Goal: Task Accomplishment & Management: Manage account settings

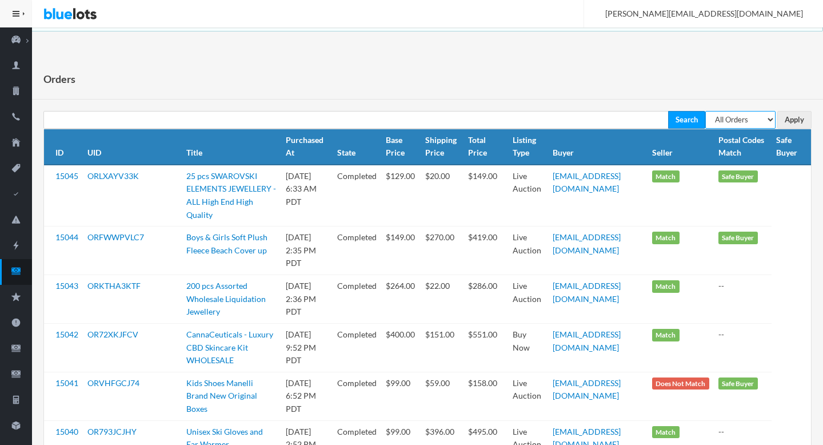
click at [593, 122] on select "All Orders Pending Completed Under review Cancelled" at bounding box center [740, 120] width 70 height 18
select select "pending"
click at [593, 111] on select "All Orders Pending Completed Under review Cancelled" at bounding box center [740, 120] width 70 height 18
click at [593, 119] on input "Apply" at bounding box center [794, 120] width 34 height 18
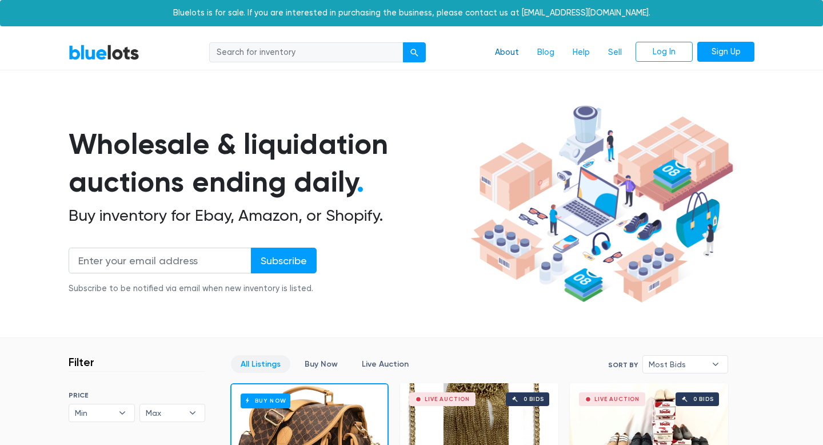
click at [515, 55] on link "About" at bounding box center [507, 53] width 42 height 22
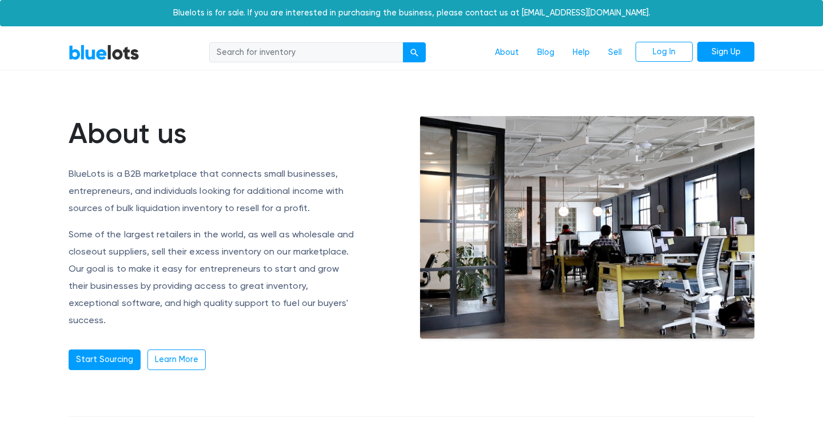
scroll to position [11, 0]
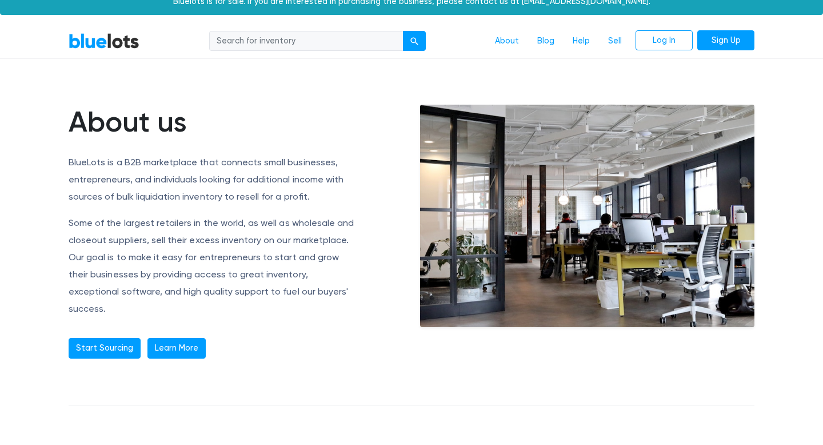
click at [176, 338] on link "Learn More" at bounding box center [176, 348] width 58 height 21
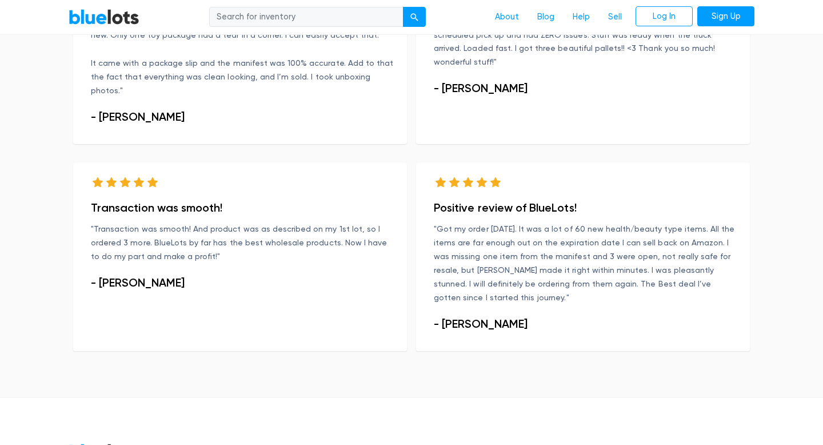
scroll to position [837, 0]
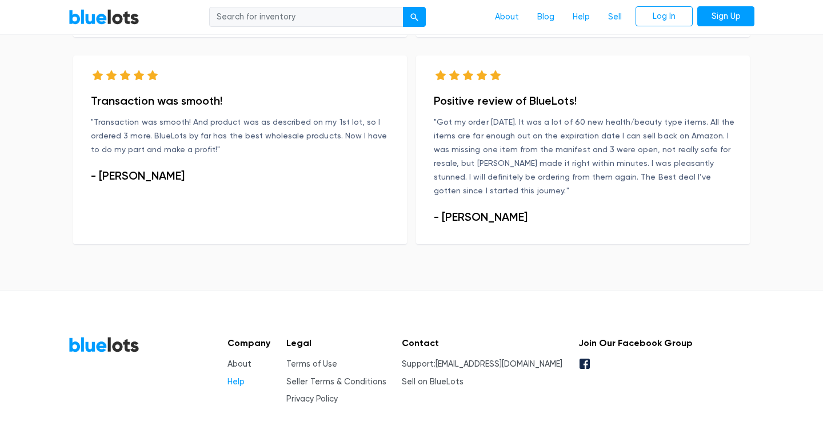
click at [234, 377] on link "Help" at bounding box center [235, 382] width 17 height 10
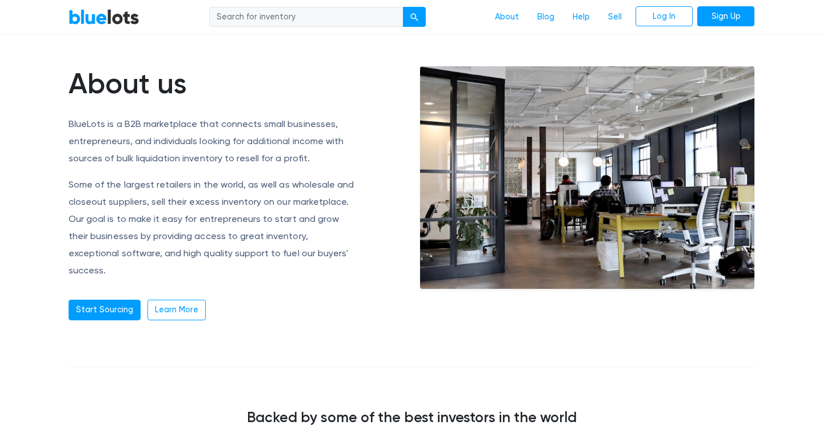
scroll to position [0, 0]
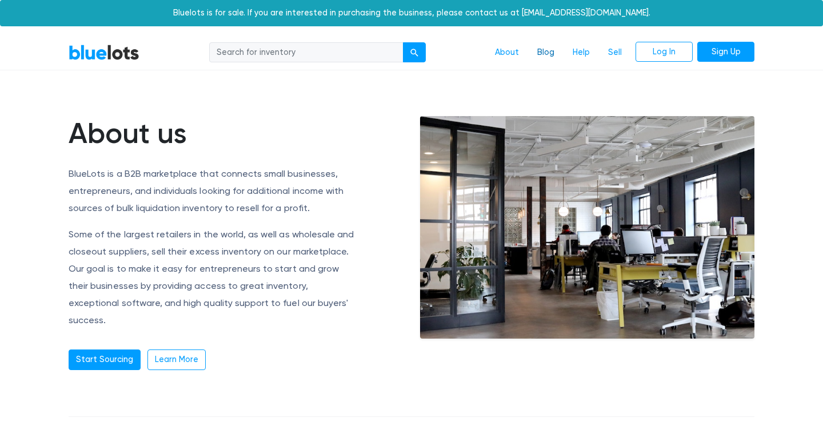
click at [545, 57] on link "Blog" at bounding box center [545, 53] width 35 height 22
click at [588, 55] on link "Help" at bounding box center [581, 53] width 35 height 22
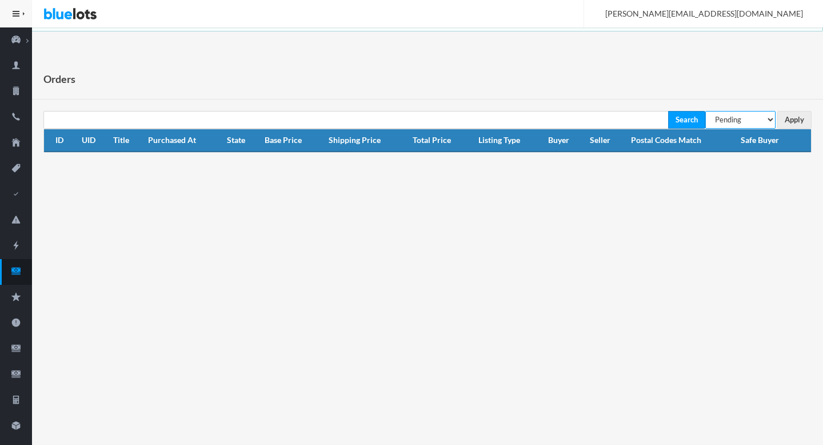
click at [743, 122] on select "All Orders Pending Completed Under review Cancelled" at bounding box center [740, 120] width 70 height 18
select select "under_review"
click at [705, 111] on select "All Orders Pending Completed Under review Cancelled" at bounding box center [740, 120] width 70 height 18
click at [790, 124] on input "Apply" at bounding box center [794, 120] width 34 height 18
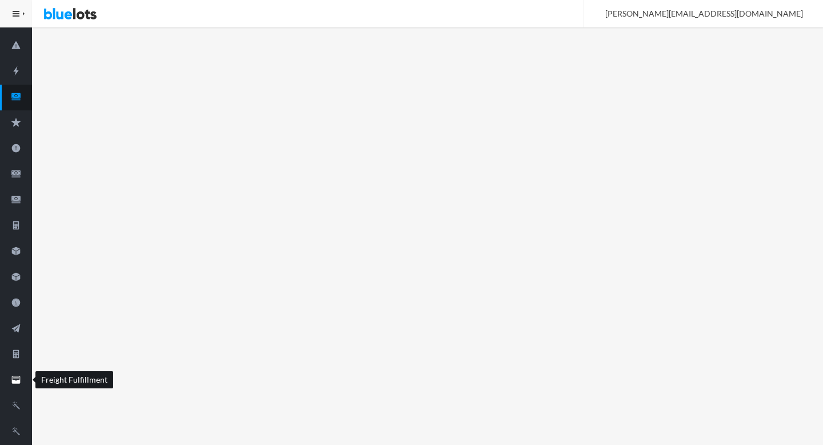
click at [4, 378] on icon "filing" at bounding box center [16, 379] width 32 height 10
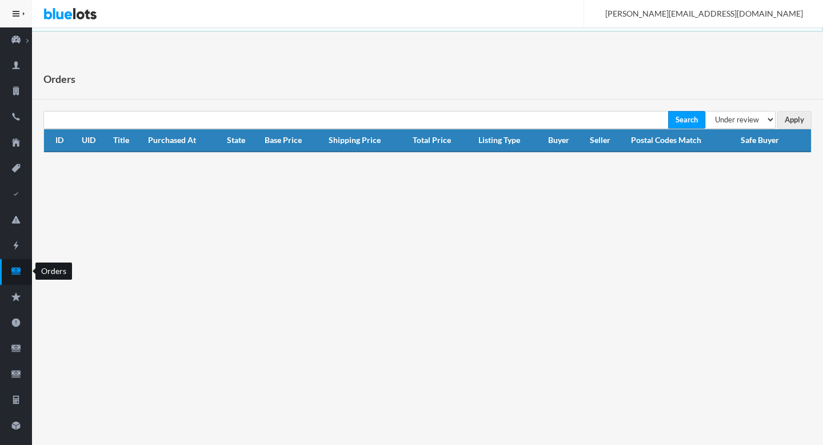
click at [13, 270] on icon "cash" at bounding box center [15, 270] width 9 height 7
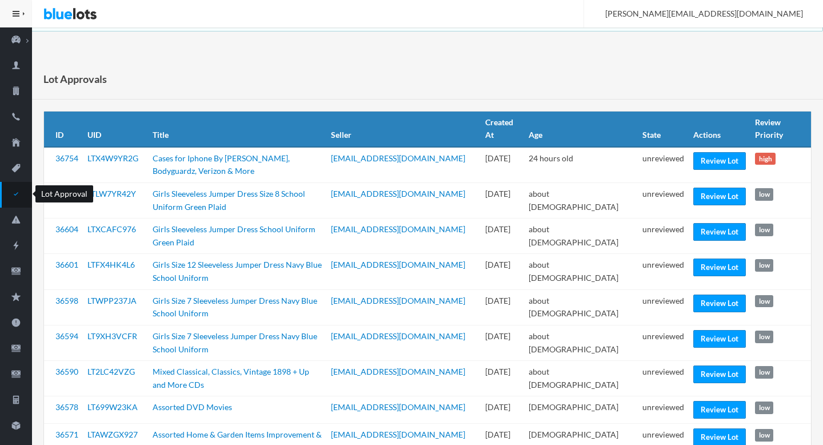
click at [22, 197] on icon "checkmark" at bounding box center [16, 194] width 32 height 10
click at [25, 190] on icon "checkmark" at bounding box center [16, 194] width 32 height 10
click at [689, 157] on td "Review Lot" at bounding box center [720, 165] width 62 height 36
click at [13, 198] on icon "checkmark" at bounding box center [16, 194] width 32 height 10
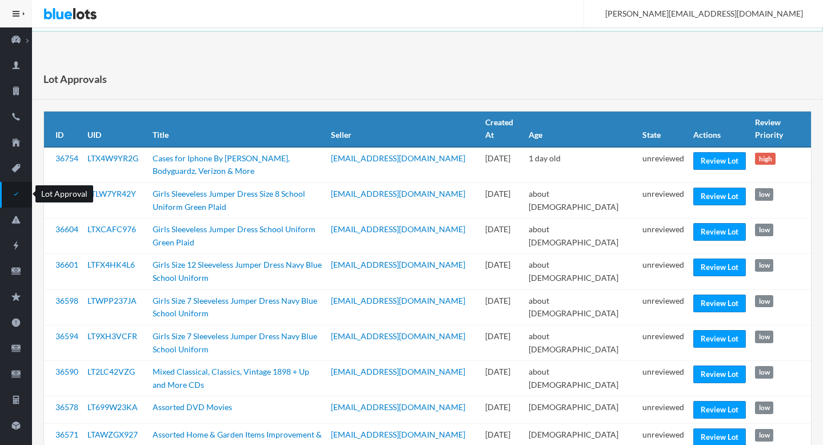
click at [15, 194] on icon "checkmark" at bounding box center [16, 194] width 32 height 10
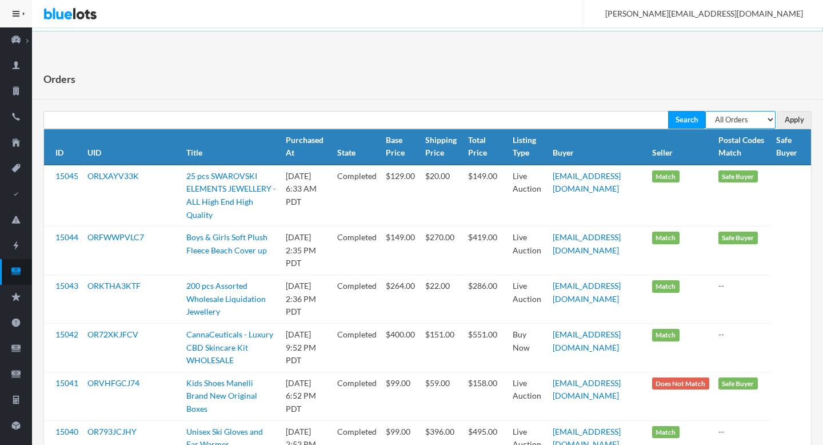
click at [740, 123] on select "All Orders Pending Completed Under review Cancelled" at bounding box center [740, 120] width 70 height 18
select select "pending"
click at [705, 111] on select "All Orders Pending Completed Under review Cancelled" at bounding box center [740, 120] width 70 height 18
click at [793, 121] on input "Apply" at bounding box center [794, 120] width 34 height 18
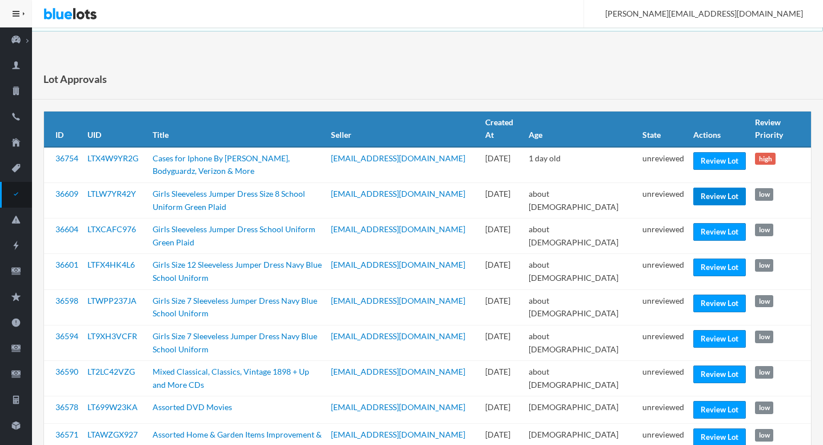
click at [709, 199] on link "Review Lot" at bounding box center [719, 196] width 53 height 18
click at [702, 234] on link "Review Lot" at bounding box center [719, 232] width 53 height 18
click at [700, 266] on link "Review Lot" at bounding box center [719, 267] width 53 height 18
click at [698, 302] on link "Review Lot" at bounding box center [719, 303] width 53 height 18
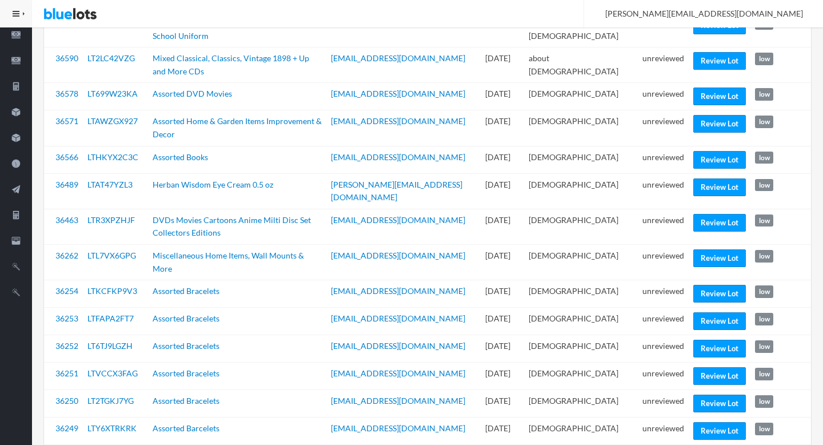
scroll to position [314, 0]
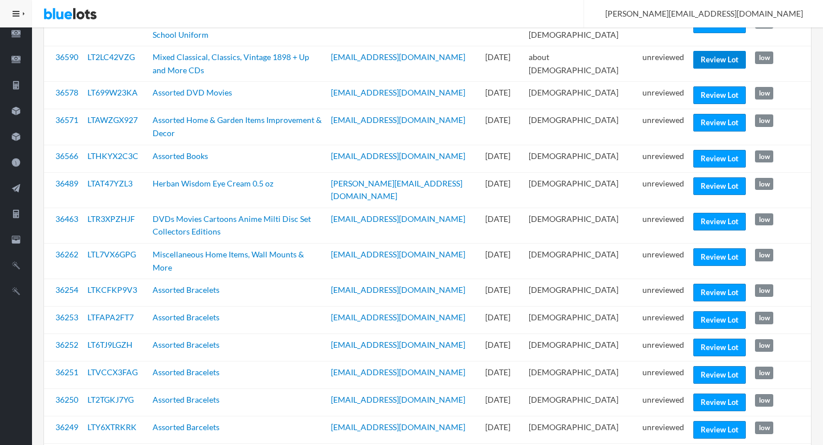
click at [712, 66] on link "Review Lot" at bounding box center [719, 60] width 53 height 18
click at [710, 97] on link "Review Lot" at bounding box center [719, 95] width 53 height 18
click at [701, 126] on link "Review Lot" at bounding box center [719, 123] width 53 height 18
click at [693, 154] on link "Review Lot" at bounding box center [719, 159] width 53 height 18
click at [710, 181] on link "Review Lot" at bounding box center [719, 186] width 53 height 18
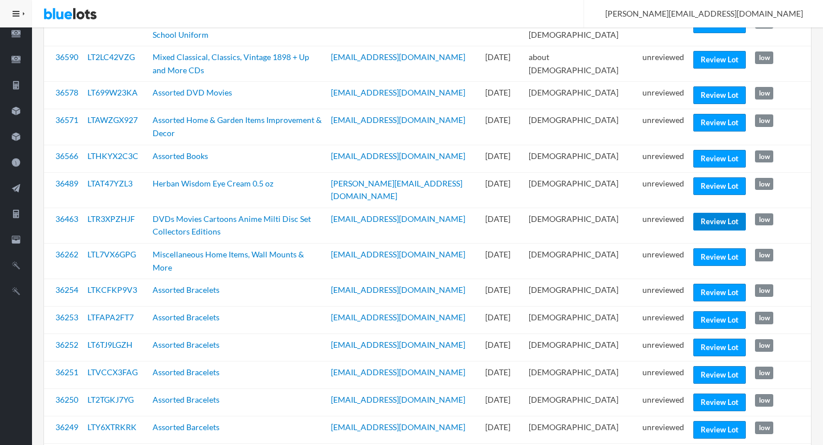
click at [698, 213] on link "Review Lot" at bounding box center [719, 222] width 53 height 18
click at [703, 248] on link "Review Lot" at bounding box center [719, 257] width 53 height 18
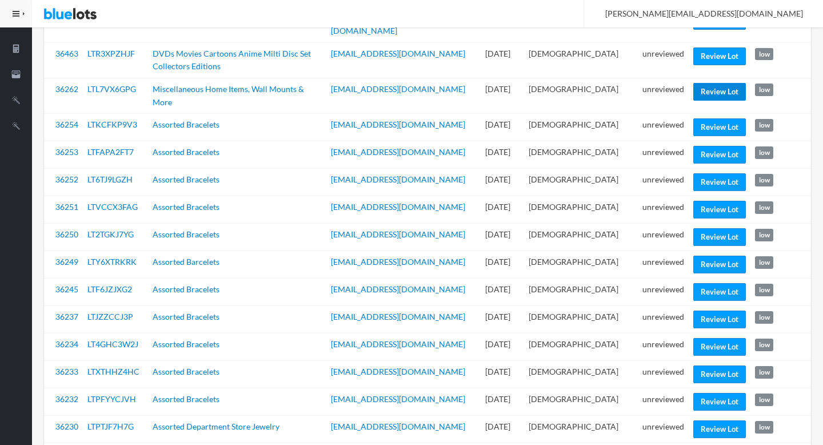
scroll to position [481, 0]
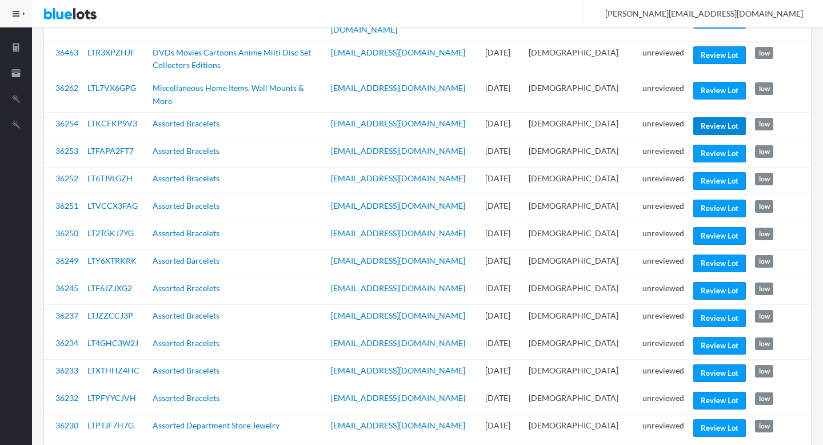
click at [726, 117] on link "Review Lot" at bounding box center [719, 126] width 53 height 18
click at [703, 391] on link "Review Lot" at bounding box center [719, 400] width 53 height 18
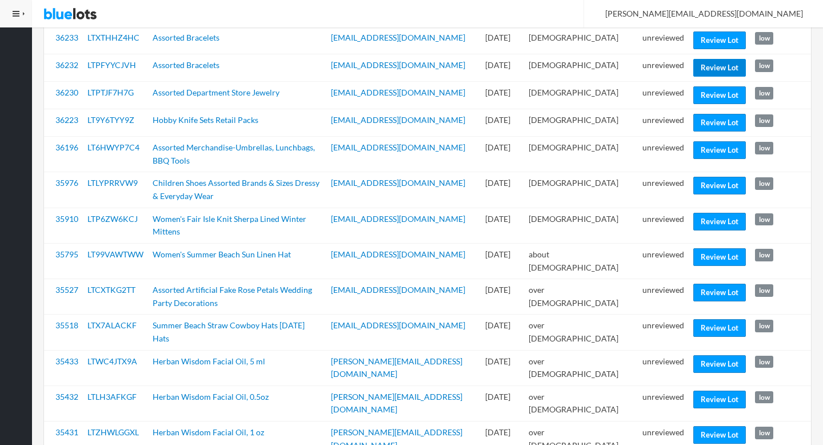
scroll to position [817, 0]
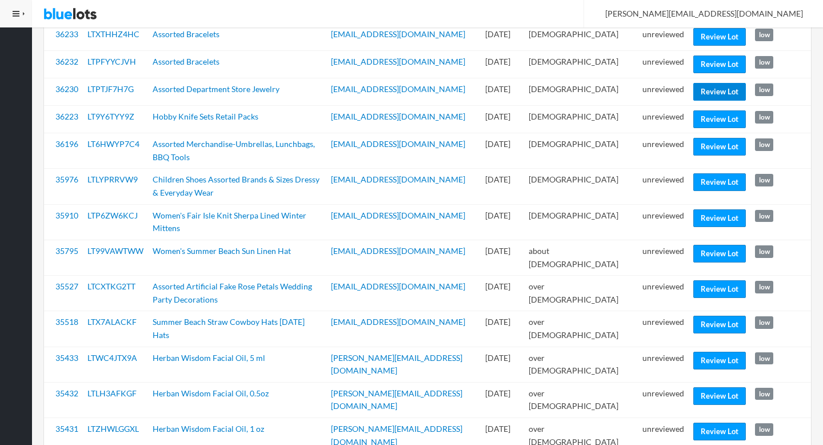
click at [724, 83] on link "Review Lot" at bounding box center [719, 92] width 53 height 18
click at [707, 110] on link "Review Lot" at bounding box center [719, 119] width 53 height 18
click at [701, 138] on link "Review Lot" at bounding box center [719, 147] width 53 height 18
click at [700, 173] on link "Review Lot" at bounding box center [719, 182] width 53 height 18
click at [709, 209] on link "Review Lot" at bounding box center [719, 218] width 53 height 18
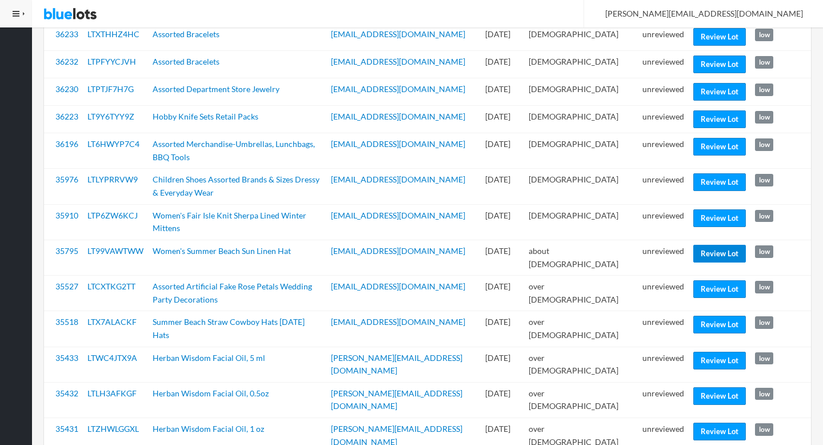
click at [708, 245] on link "Review Lot" at bounding box center [719, 254] width 53 height 18
click at [707, 280] on link "Review Lot" at bounding box center [719, 289] width 53 height 18
click at [705, 315] on link "Review Lot" at bounding box center [719, 324] width 53 height 18
click at [715, 351] on link "Review Lot" at bounding box center [719, 360] width 53 height 18
click at [708, 387] on link "Review Lot" at bounding box center [719, 396] width 53 height 18
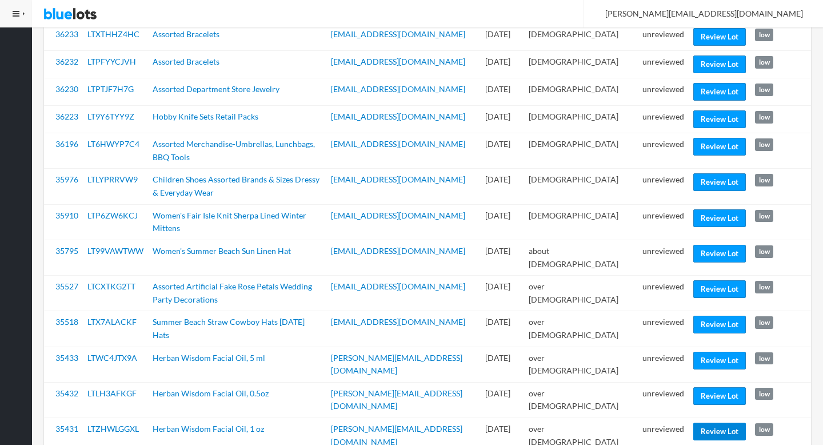
click at [705, 422] on link "Review Lot" at bounding box center [719, 431] width 53 height 18
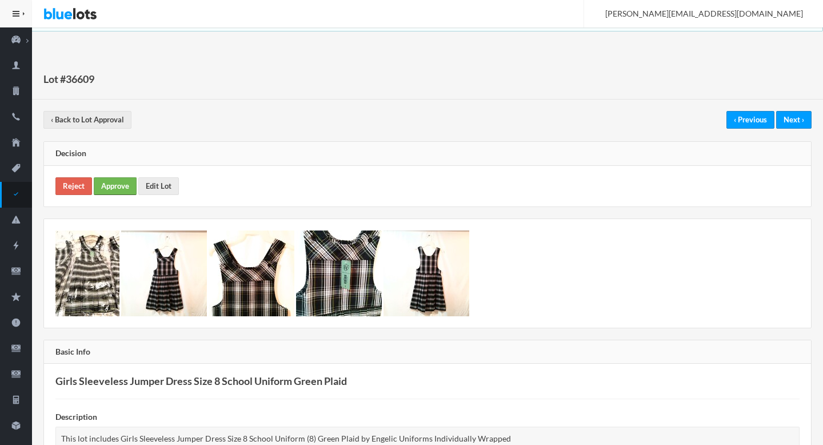
click at [124, 190] on link "Approve" at bounding box center [115, 186] width 43 height 18
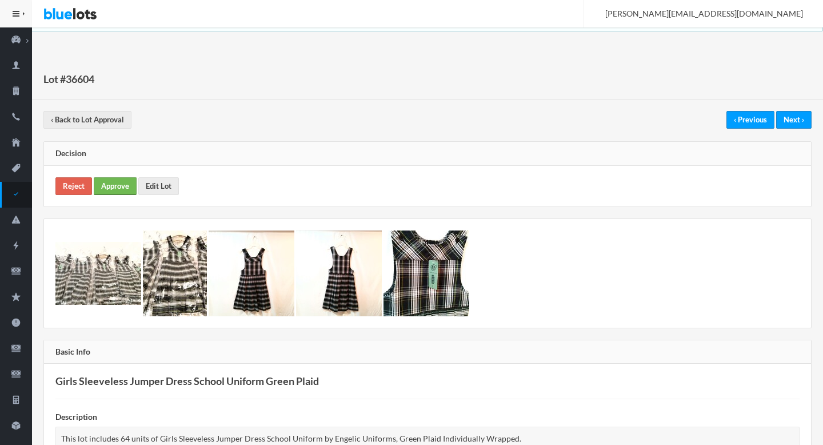
click at [113, 193] on link "Approve" at bounding box center [115, 186] width 43 height 18
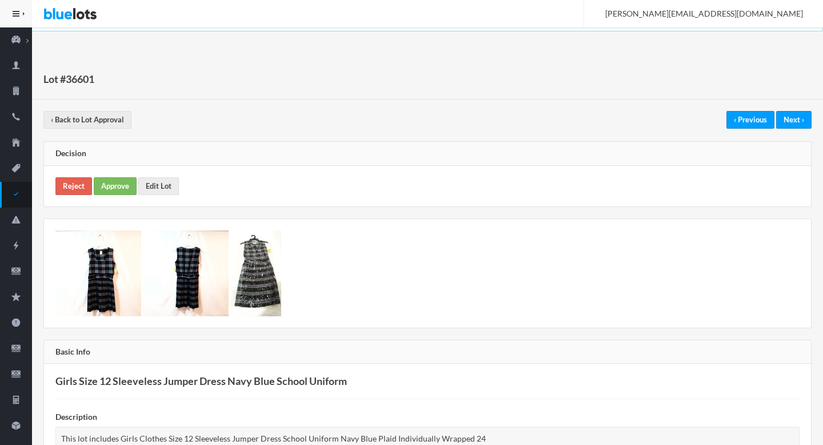
click at [120, 168] on div "Reject Approve Edit Lot" at bounding box center [427, 186] width 767 height 41
click at [121, 179] on link "Approve" at bounding box center [115, 186] width 43 height 18
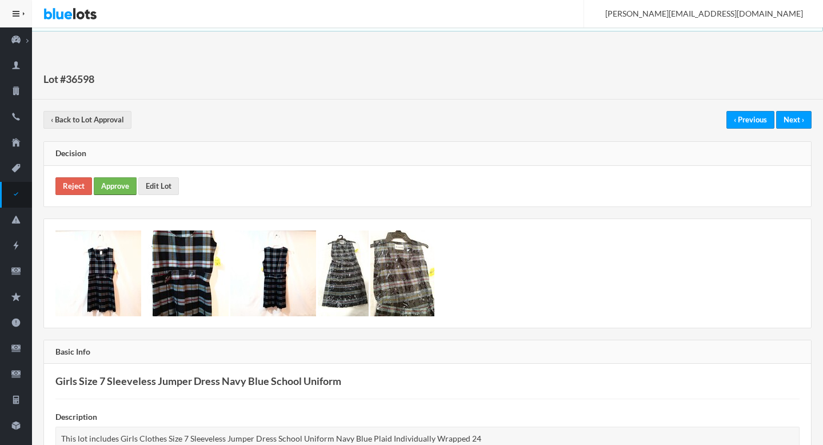
click at [126, 186] on link "Approve" at bounding box center [115, 186] width 43 height 18
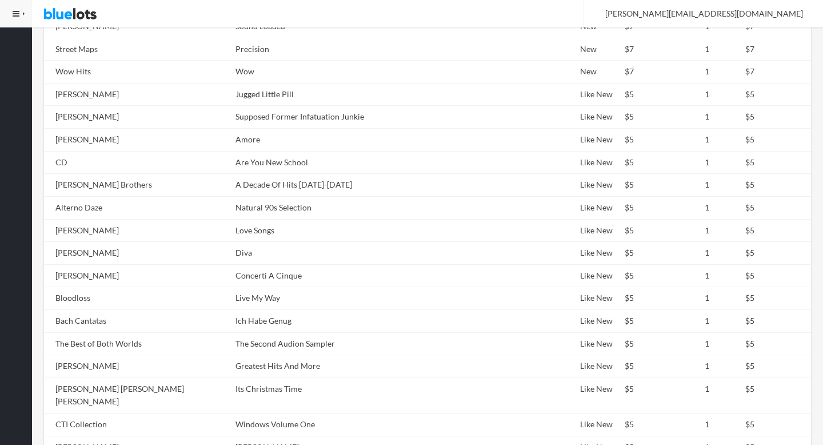
scroll to position [730, 0]
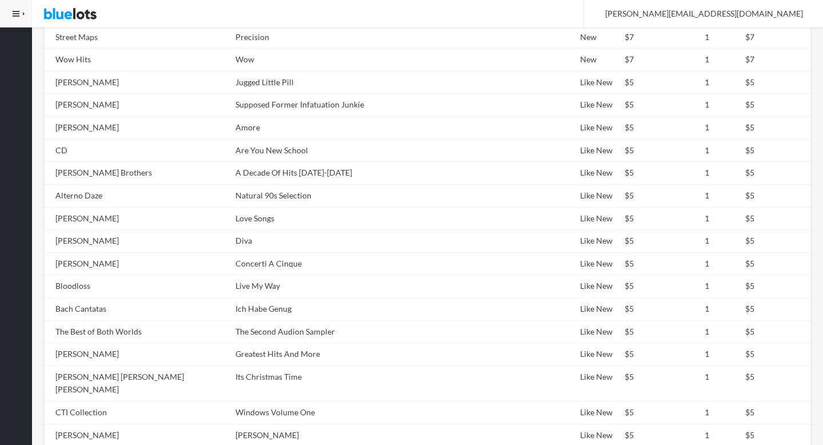
click at [231, 184] on td "Natural 90s Selection" at bounding box center [376, 195] width 291 height 23
copy tr "Natural 90s Selection"
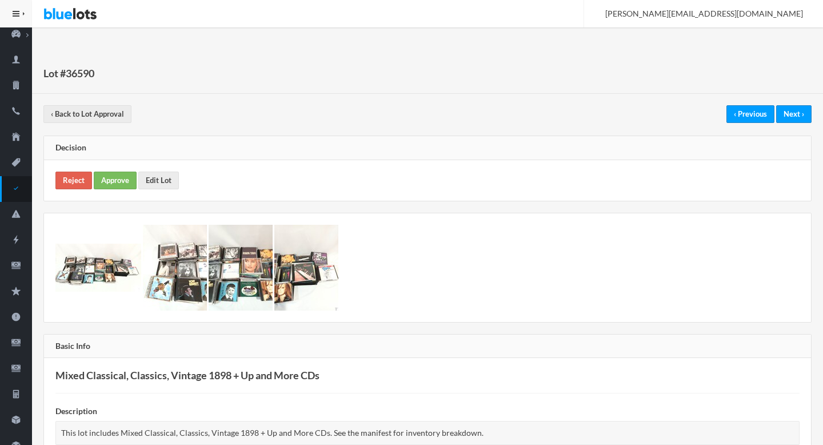
scroll to position [0, 0]
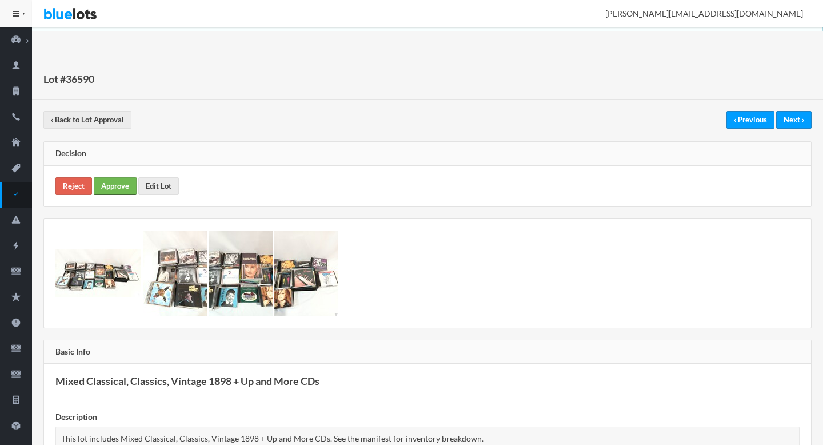
click at [123, 182] on link "Approve" at bounding box center [115, 186] width 43 height 18
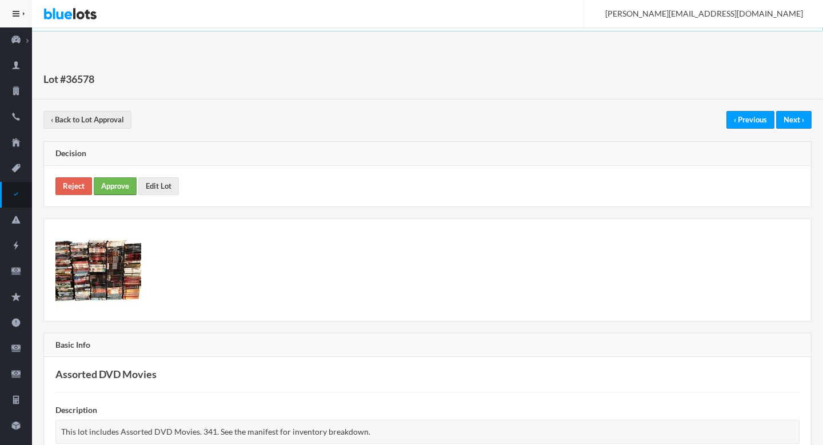
click at [116, 186] on link "Approve" at bounding box center [115, 186] width 43 height 18
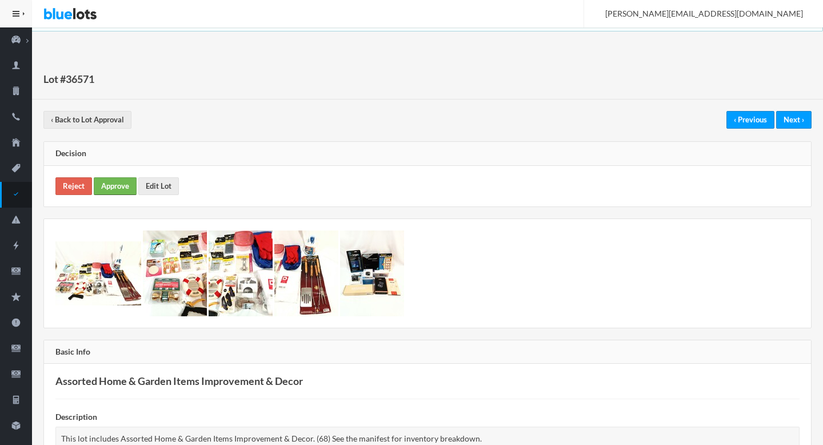
click at [111, 188] on link "Approve" at bounding box center [115, 186] width 43 height 18
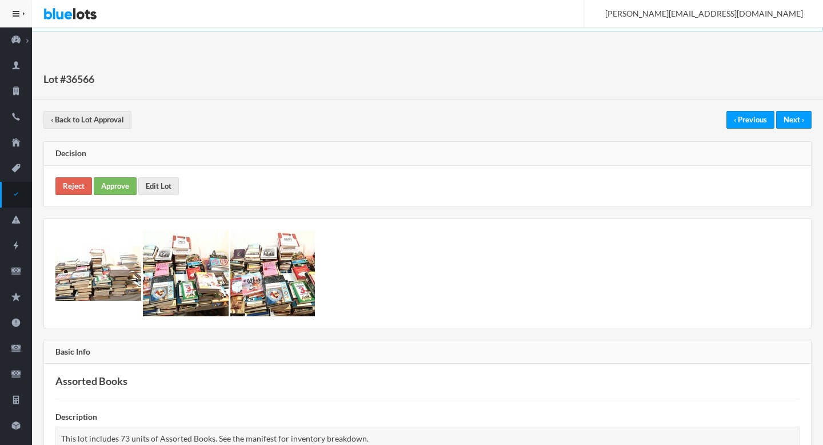
click at [105, 170] on div "Reject Approve Edit Lot" at bounding box center [427, 186] width 767 height 41
click at [105, 187] on link "Approve" at bounding box center [115, 186] width 43 height 18
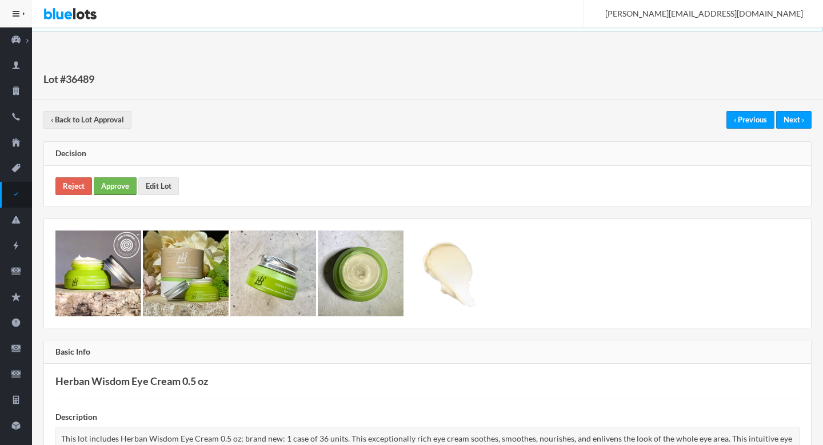
click at [118, 191] on link "Approve" at bounding box center [115, 186] width 43 height 18
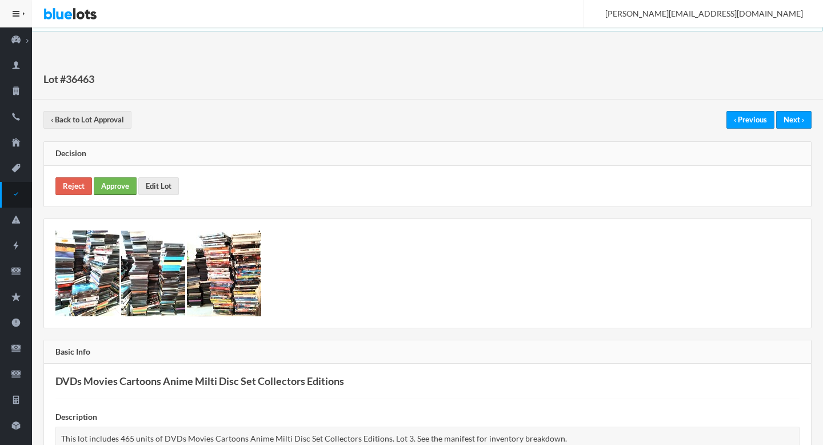
click at [118, 187] on link "Approve" at bounding box center [115, 186] width 43 height 18
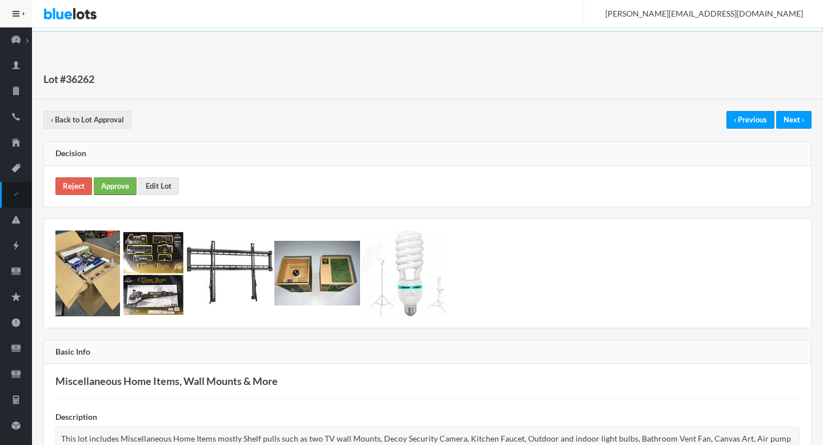
click at [113, 183] on link "Approve" at bounding box center [115, 186] width 43 height 18
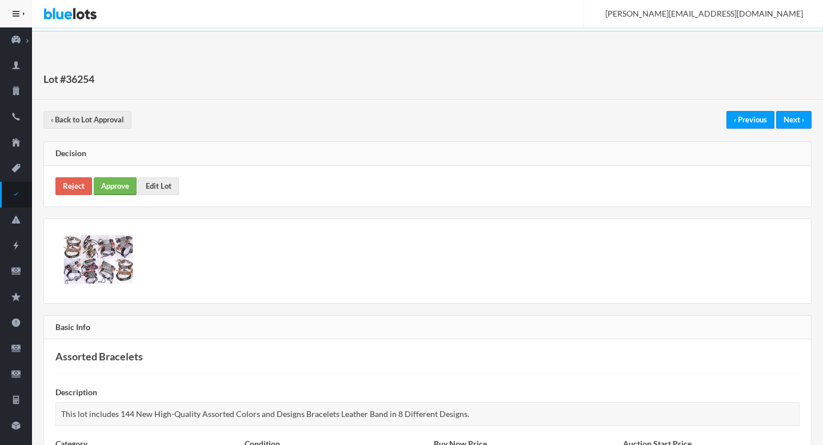
click at [123, 178] on link "Approve" at bounding box center [115, 186] width 43 height 18
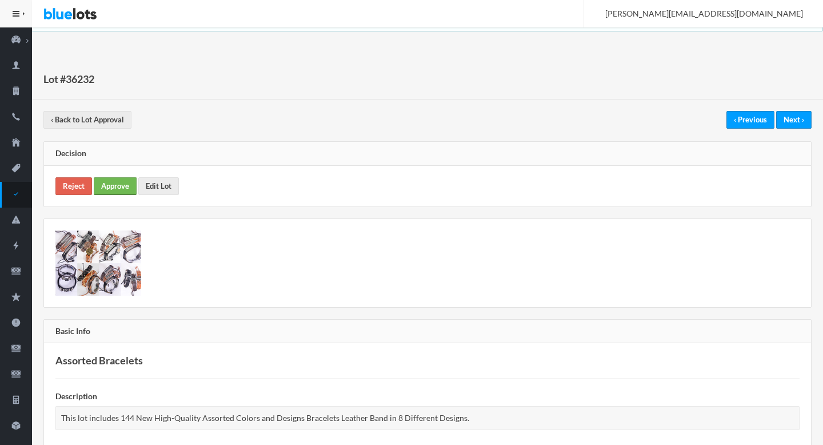
click at [115, 185] on link "Approve" at bounding box center [115, 186] width 43 height 18
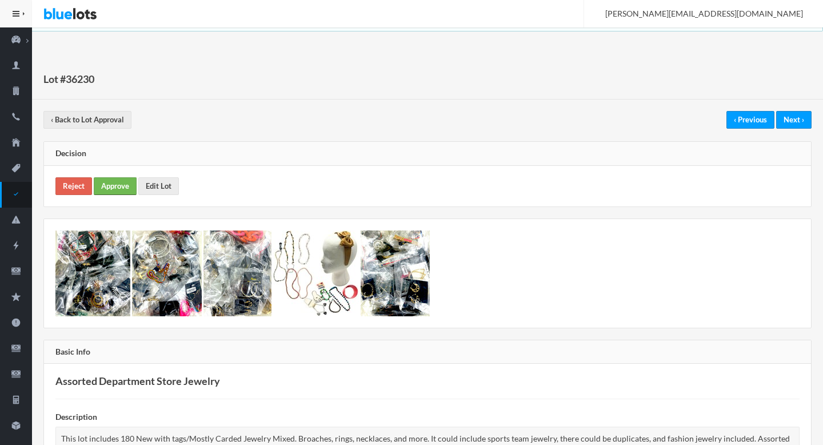
click at [116, 193] on link "Approve" at bounding box center [115, 186] width 43 height 18
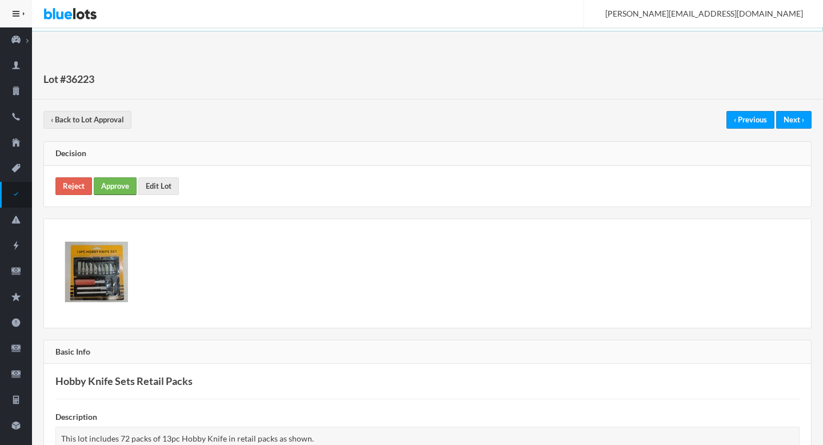
click at [115, 193] on link "Approve" at bounding box center [115, 186] width 43 height 18
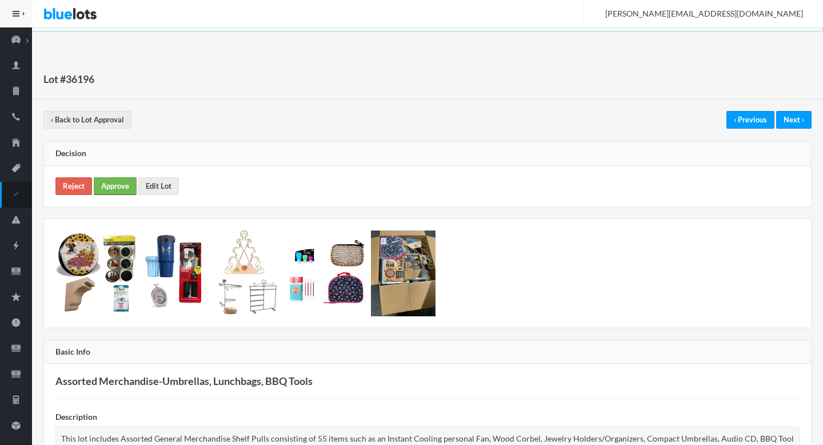
click at [115, 189] on link "Approve" at bounding box center [115, 186] width 43 height 18
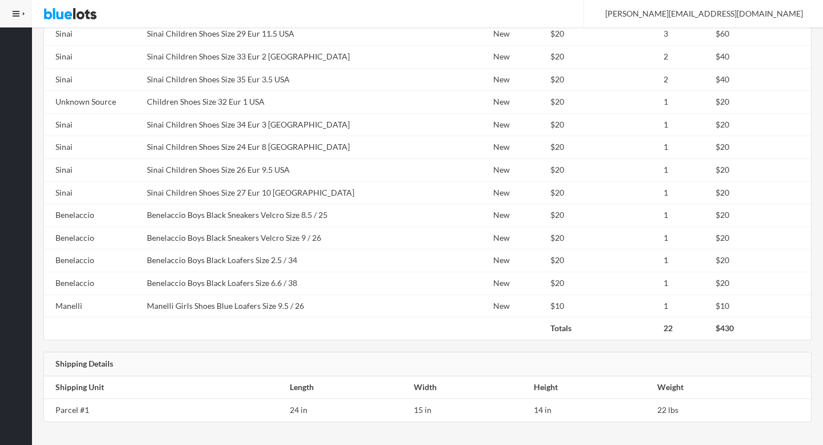
scroll to position [41, 0]
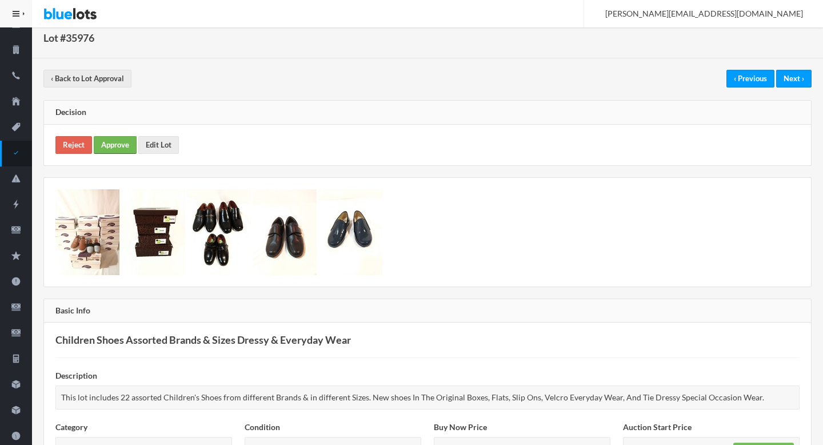
click at [110, 152] on link "Approve" at bounding box center [115, 145] width 43 height 18
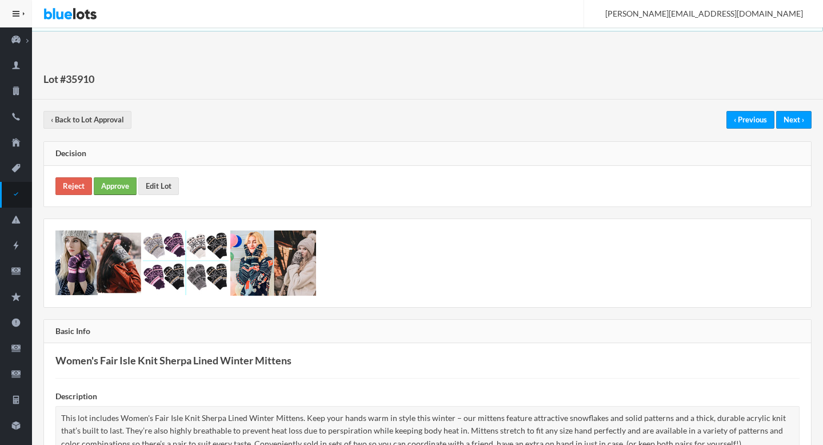
click at [113, 189] on link "Approve" at bounding box center [115, 186] width 43 height 18
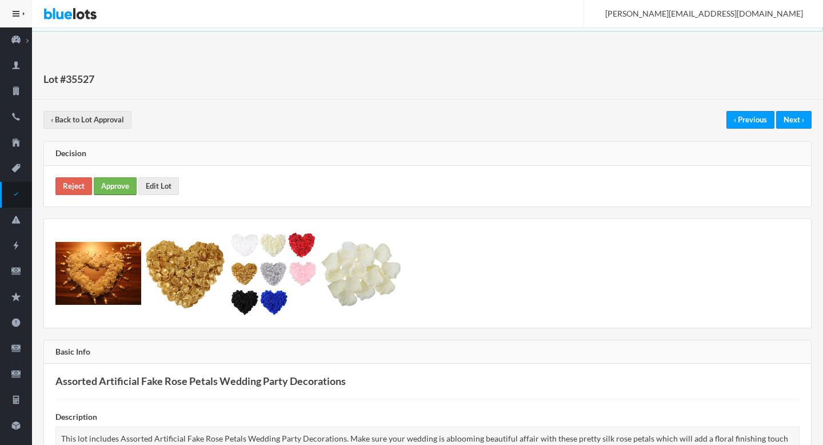
click at [119, 190] on link "Approve" at bounding box center [115, 186] width 43 height 18
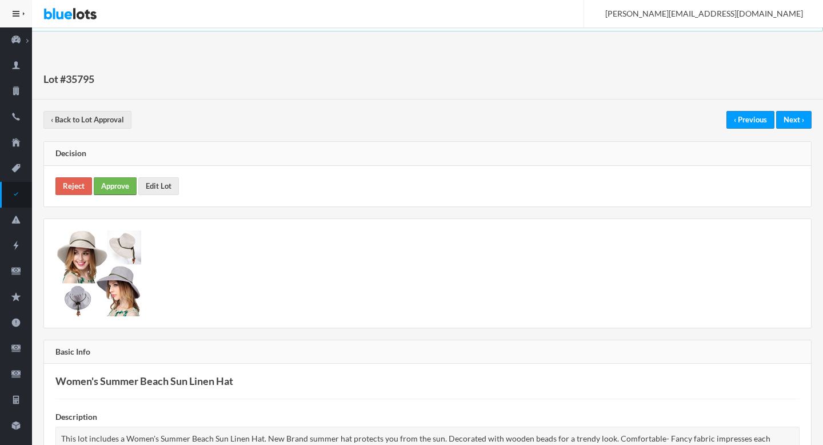
click at [118, 186] on link "Approve" at bounding box center [115, 186] width 43 height 18
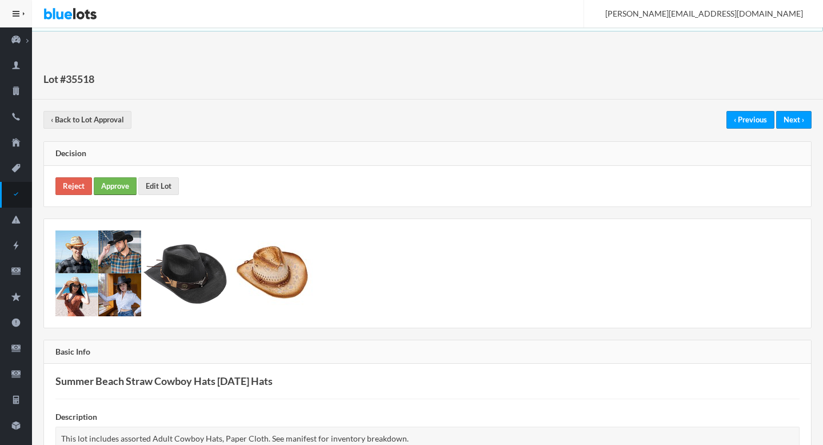
click at [117, 182] on link "Approve" at bounding box center [115, 186] width 43 height 18
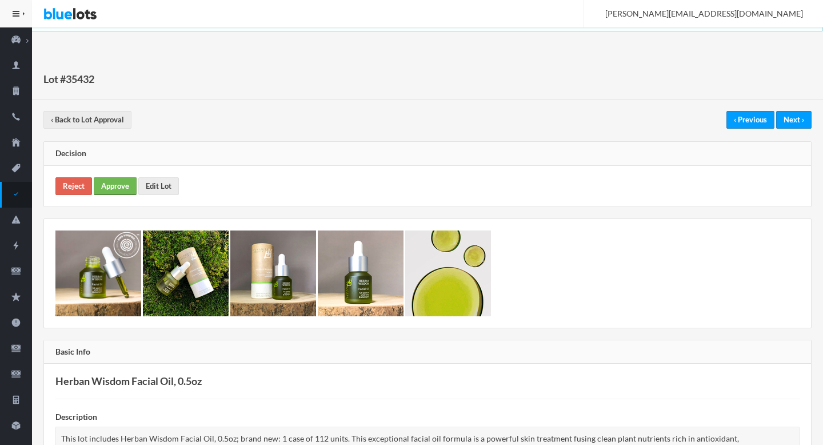
click at [107, 191] on link "Approve" at bounding box center [115, 186] width 43 height 18
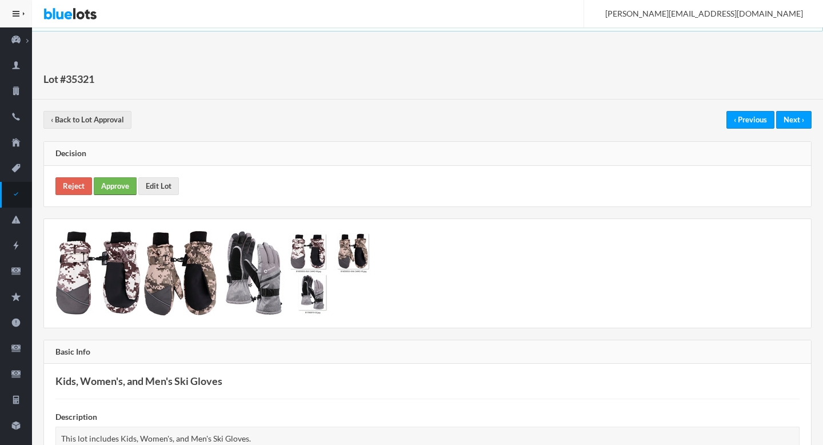
click at [118, 186] on link "Approve" at bounding box center [115, 186] width 43 height 18
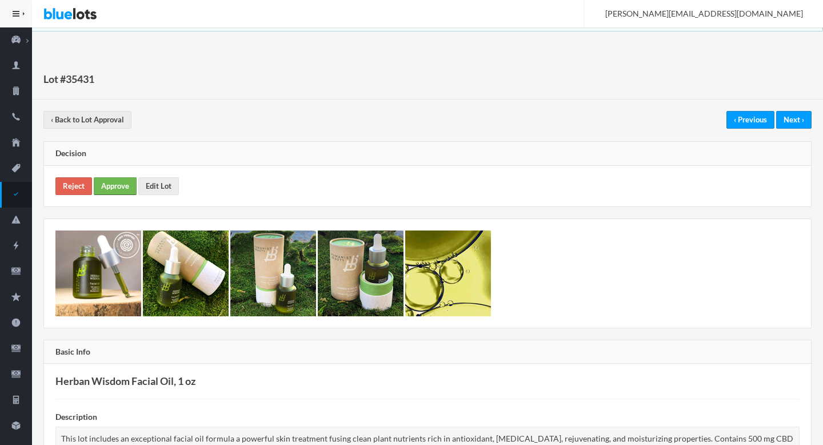
click at [134, 184] on link "Approve" at bounding box center [115, 186] width 43 height 18
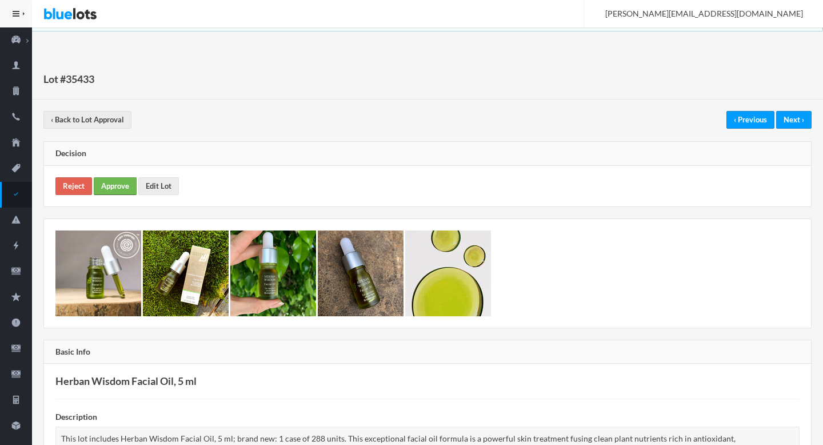
click at [132, 182] on link "Approve" at bounding box center [115, 186] width 43 height 18
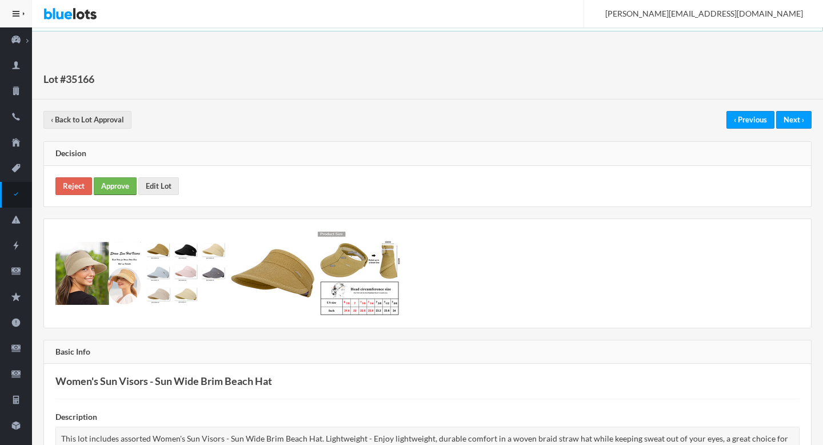
click at [118, 185] on link "Approve" at bounding box center [115, 186] width 43 height 18
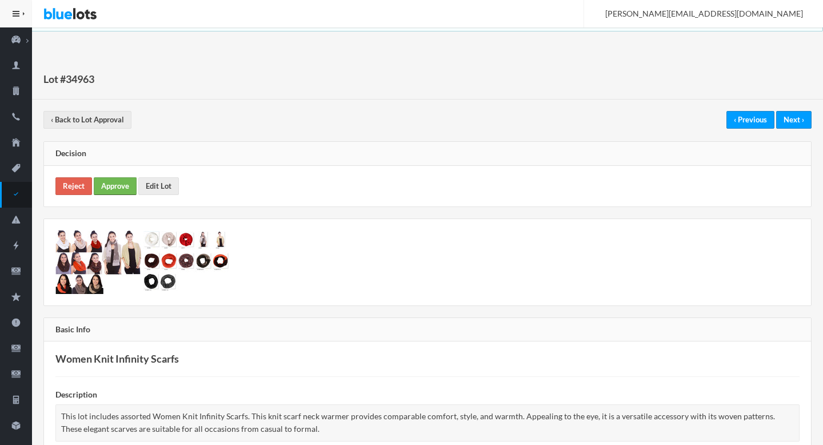
click at [115, 189] on link "Approve" at bounding box center [115, 186] width 43 height 18
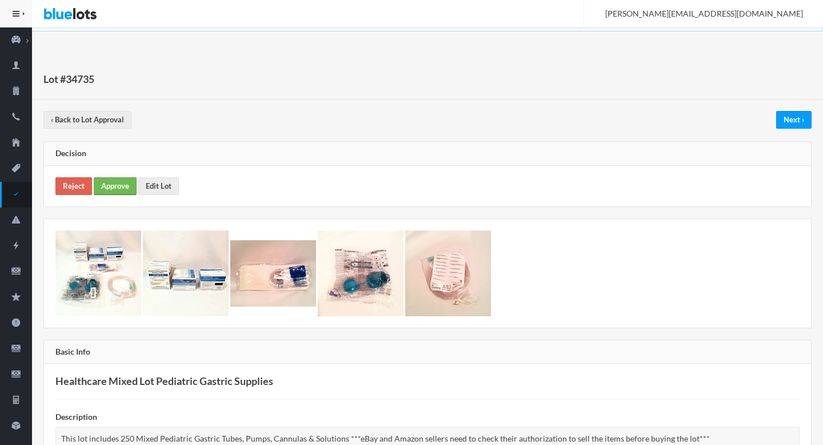
click at [123, 185] on link "Approve" at bounding box center [115, 186] width 43 height 18
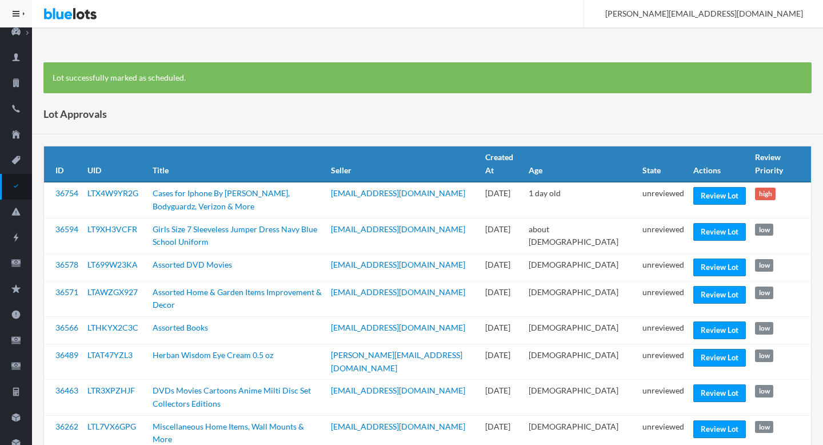
scroll to position [13, 0]
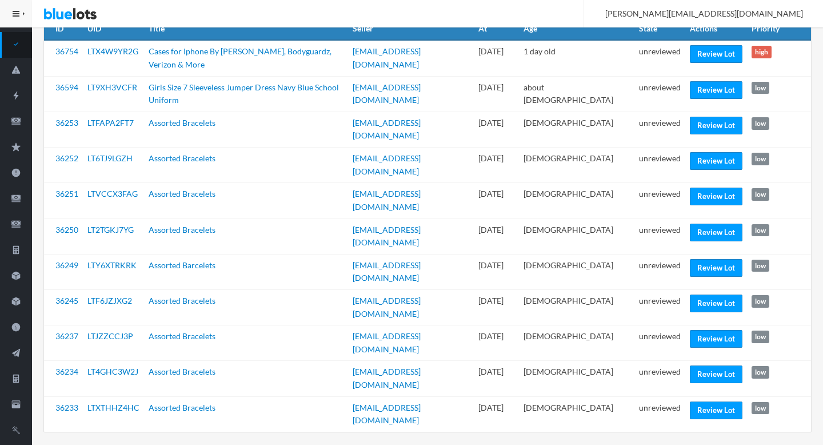
scroll to position [112, 0]
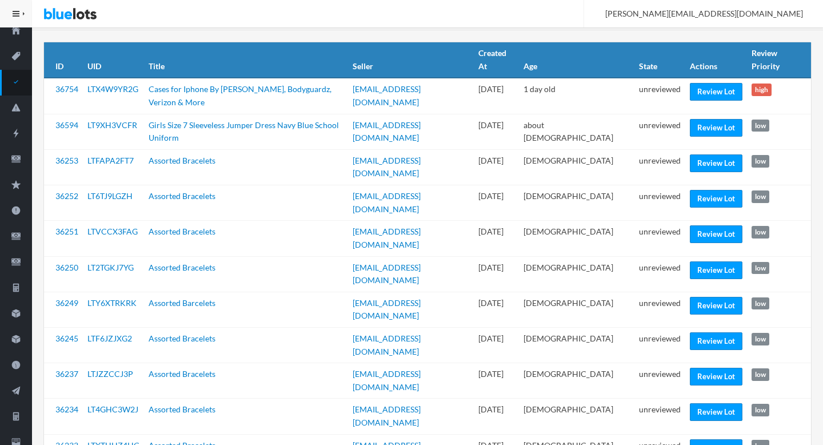
click at [413, 185] on td "rferland1@verizon.net" at bounding box center [411, 202] width 126 height 35
click at [319, 194] on td "Assorted Bracelets" at bounding box center [246, 202] width 204 height 35
click at [698, 131] on link "Review Lot" at bounding box center [716, 128] width 53 height 18
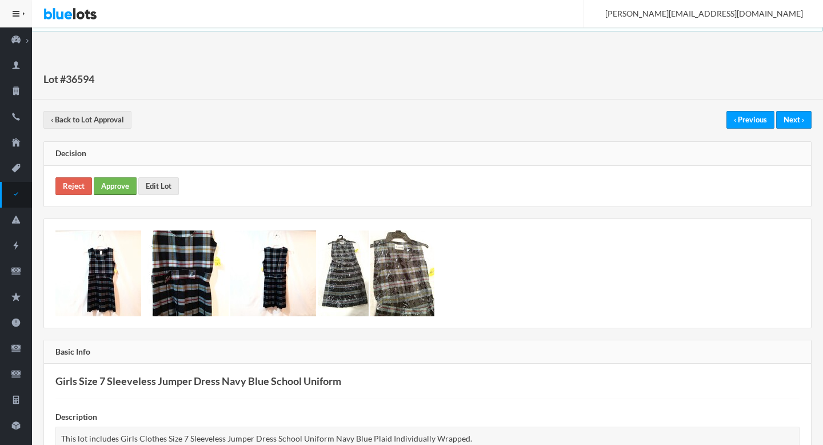
click at [109, 183] on link "Approve" at bounding box center [115, 186] width 43 height 18
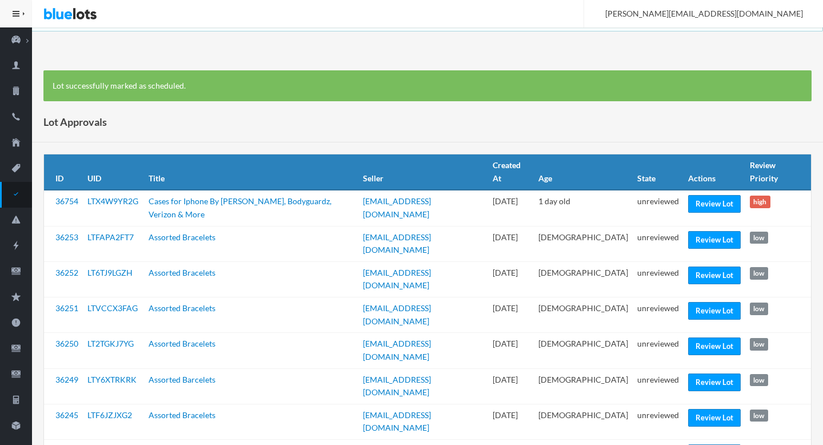
click at [745, 192] on td "high" at bounding box center [778, 208] width 66 height 36
click at [712, 195] on link "Review Lot" at bounding box center [714, 204] width 53 height 18
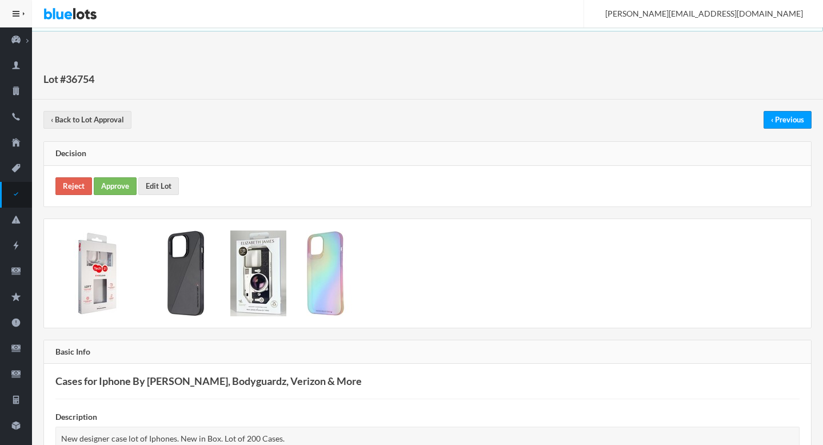
click at [154, 195] on div "Reject Approve Edit Lot" at bounding box center [427, 186] width 767 height 41
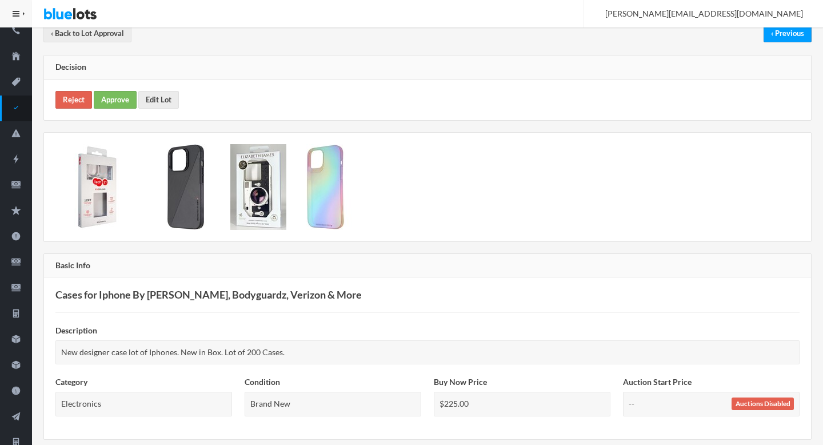
scroll to position [101, 0]
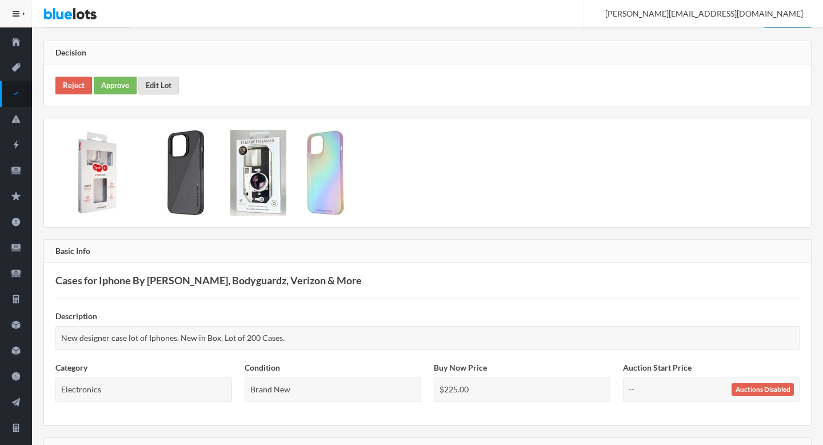
click at [159, 84] on link "Edit Lot" at bounding box center [158, 86] width 41 height 18
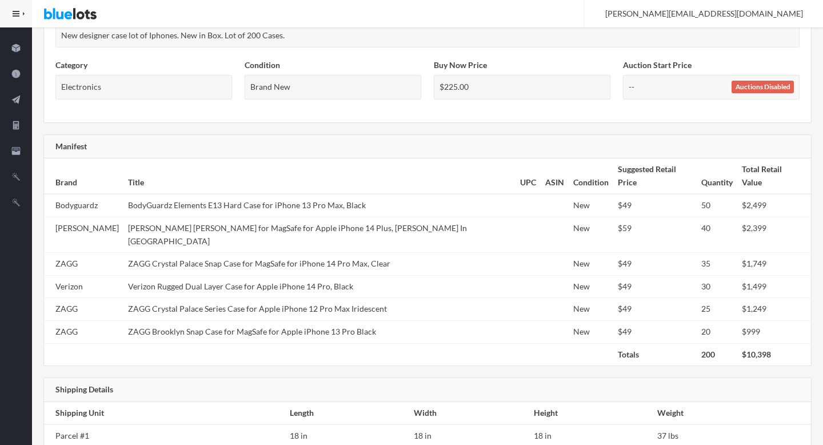
scroll to position [0, 0]
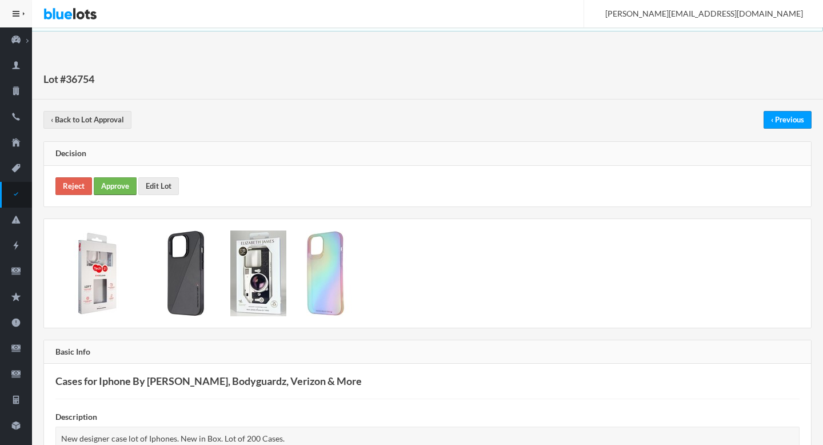
click at [115, 189] on link "Approve" at bounding box center [115, 186] width 43 height 18
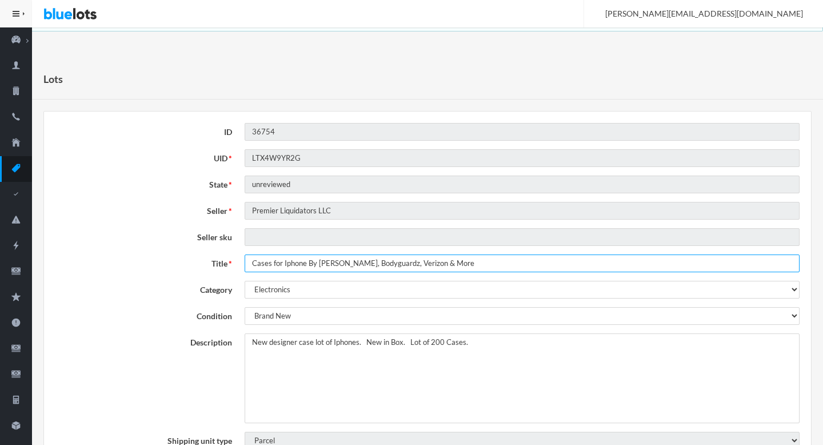
click at [288, 262] on input "Cases for Iphone By Zagg, Bodyguardz, Verizon & More" at bounding box center [522, 263] width 555 height 18
type input "Cases for iPhone By Zagg, Bodyguardz, Verizon & More"
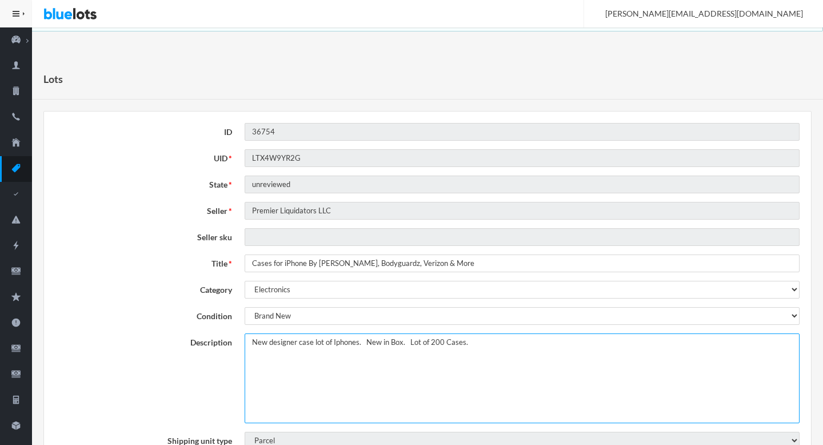
click at [249, 342] on textarea "New designer case lot of Iphones. New in Box. Lot of 200 Cases." at bounding box center [522, 378] width 555 height 90
click at [366, 343] on textarea "New designer case lot of Iphones. New in Box. Lot of 200 Cases." at bounding box center [522, 378] width 555 height 90
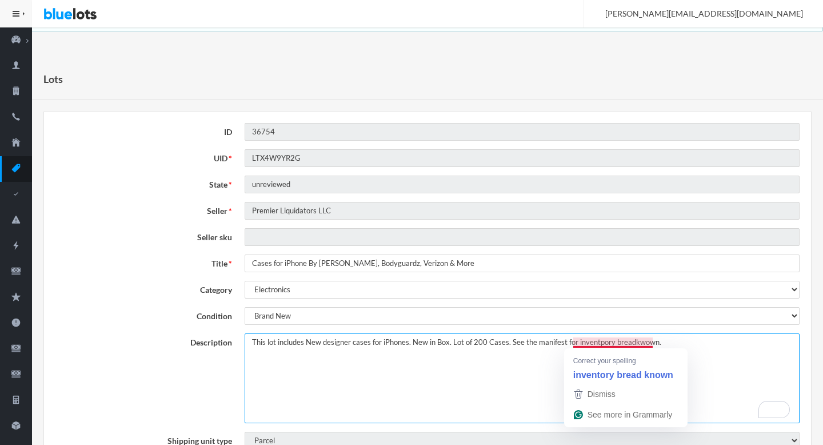
click at [630, 342] on textarea "New designer case lot of Iphones. New in Box. Lot of 200 Cases." at bounding box center [522, 378] width 555 height 90
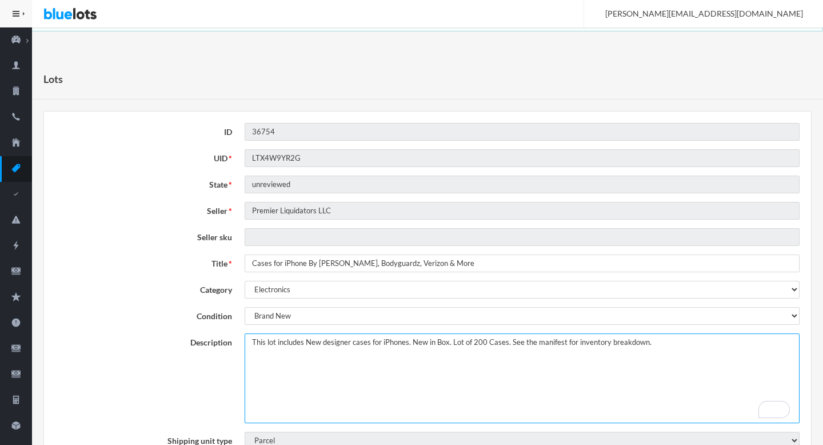
click at [470, 355] on textarea "New designer case lot of Iphones. New in Box. Lot of 200 Cases." at bounding box center [522, 378] width 555 height 90
type textarea "This lot includes New designer cases for iPhones. New in Box. Lot of 200 Cases.…"
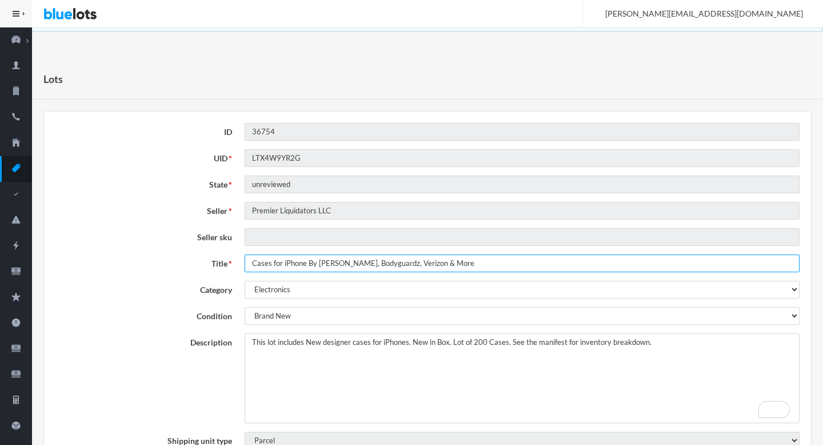
click at [383, 259] on input "Cases for iPhone By Zagg, Bodyguardz, Verizon & More" at bounding box center [522, 263] width 555 height 18
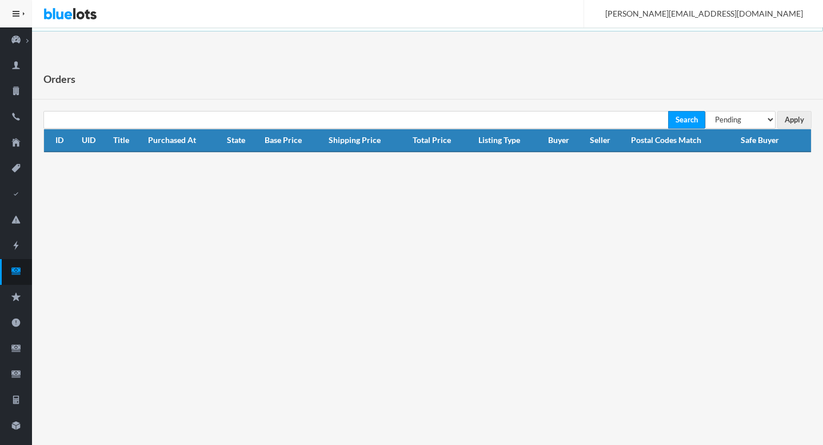
select select "under_review"
click at [705, 111] on select "All Orders Pending Completed Under review Cancelled" at bounding box center [740, 120] width 70 height 18
click at [798, 115] on input "Apply" at bounding box center [794, 120] width 34 height 18
click at [14, 266] on icon "cash" at bounding box center [16, 271] width 32 height 10
